Goal: Complete application form

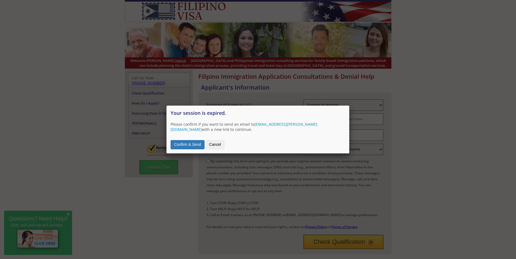
click at [169, 198] on div at bounding box center [258, 185] width 516 height 371
click at [217, 146] on button "Cancel" at bounding box center [215, 144] width 19 height 9
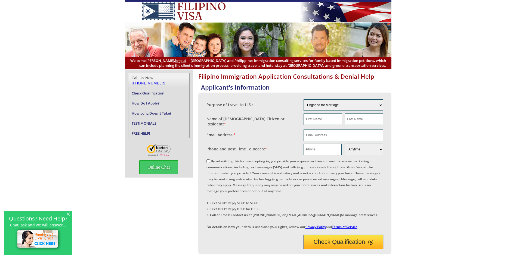
click at [159, 91] on li "Check Qualification" at bounding box center [159, 93] width 54 height 10
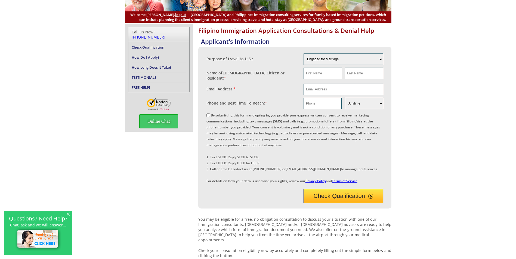
scroll to position [54, 0]
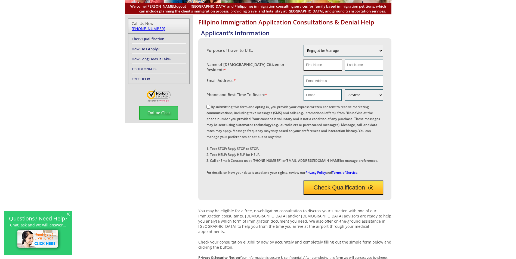
click at [330, 64] on input "text" at bounding box center [322, 64] width 38 height 11
type input "cedricjerome"
click at [369, 63] on input "text" at bounding box center [363, 64] width 38 height 11
type input "brown"
click at [320, 81] on input "email" at bounding box center [343, 80] width 80 height 11
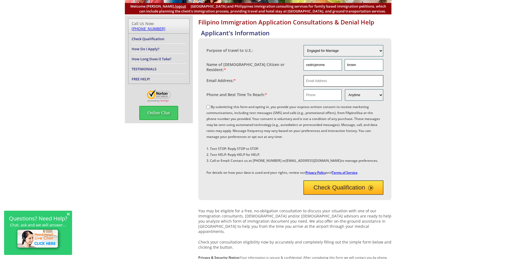
type input "[EMAIL_ADDRESS][DOMAIN_NAME]"
click at [333, 93] on input "text" at bounding box center [322, 94] width 38 height 11
type input "09109743299"
click at [380, 93] on select "Morning Afternoon Evening Weekend Anytime" at bounding box center [364, 94] width 38 height 11
click at [72, 167] on div "Filipino Immigration Application Consultations & Denial Help Applicant's Inform…" at bounding box center [258, 146] width 516 height 262
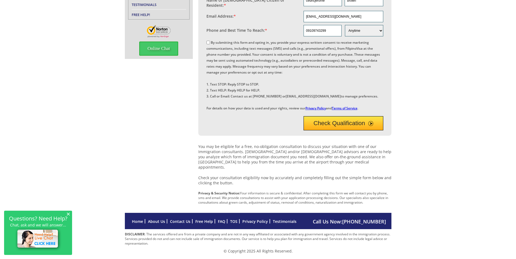
scroll to position [131, 0]
click at [135, 224] on link "Home" at bounding box center [137, 221] width 11 height 5
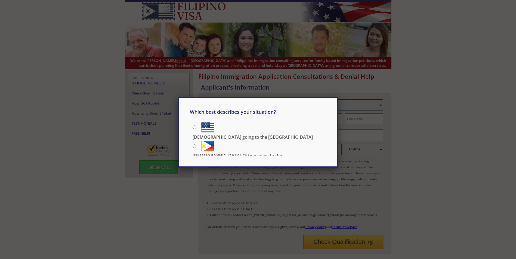
click at [195, 127] on input "[DEMOGRAPHIC_DATA] going to the [GEOGRAPHIC_DATA]" at bounding box center [194, 128] width 4 height 4
radio input "true"
